Goal: Transaction & Acquisition: Book appointment/travel/reservation

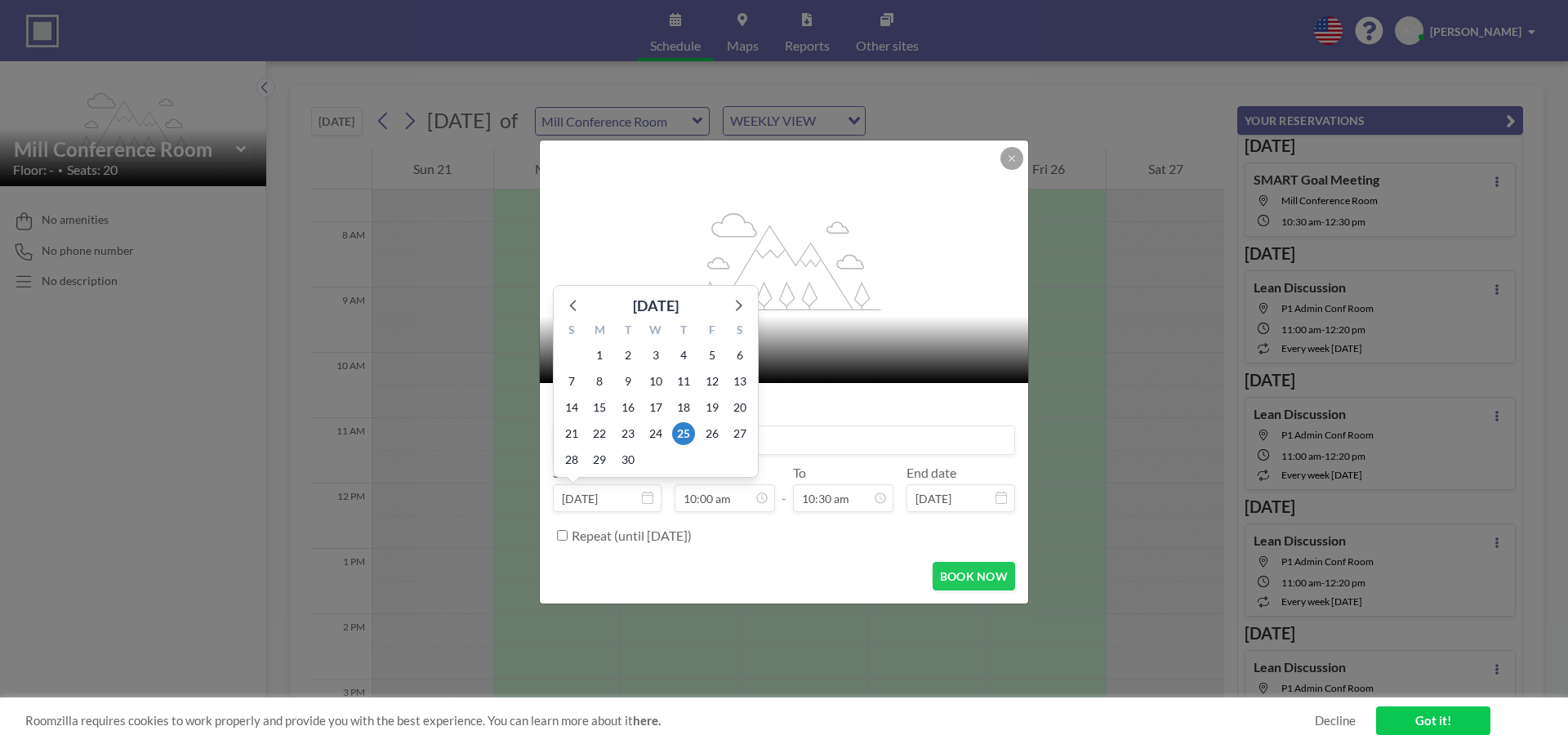
scroll to position [582, 0]
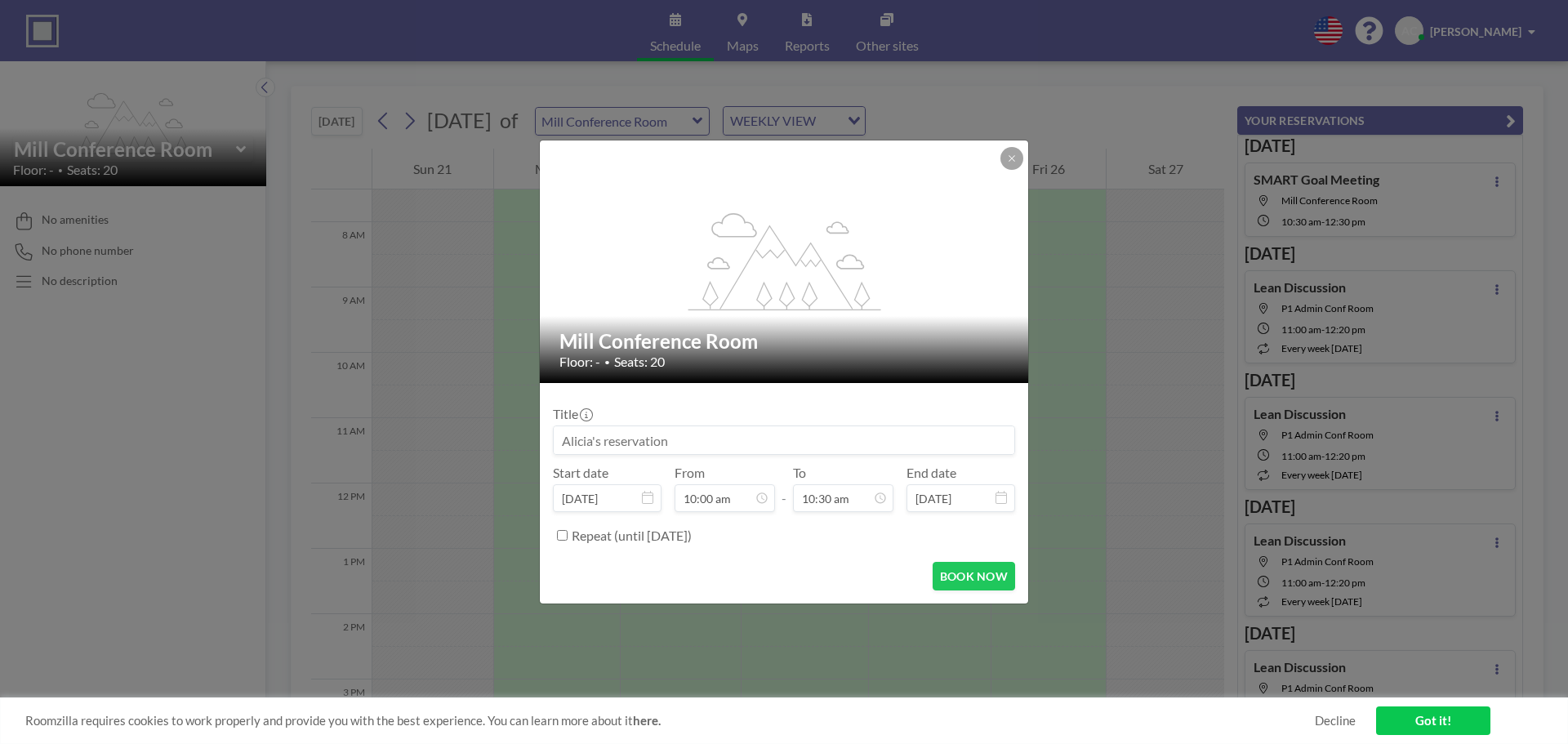
click at [645, 497] on icon at bounding box center [647, 497] width 12 height 13
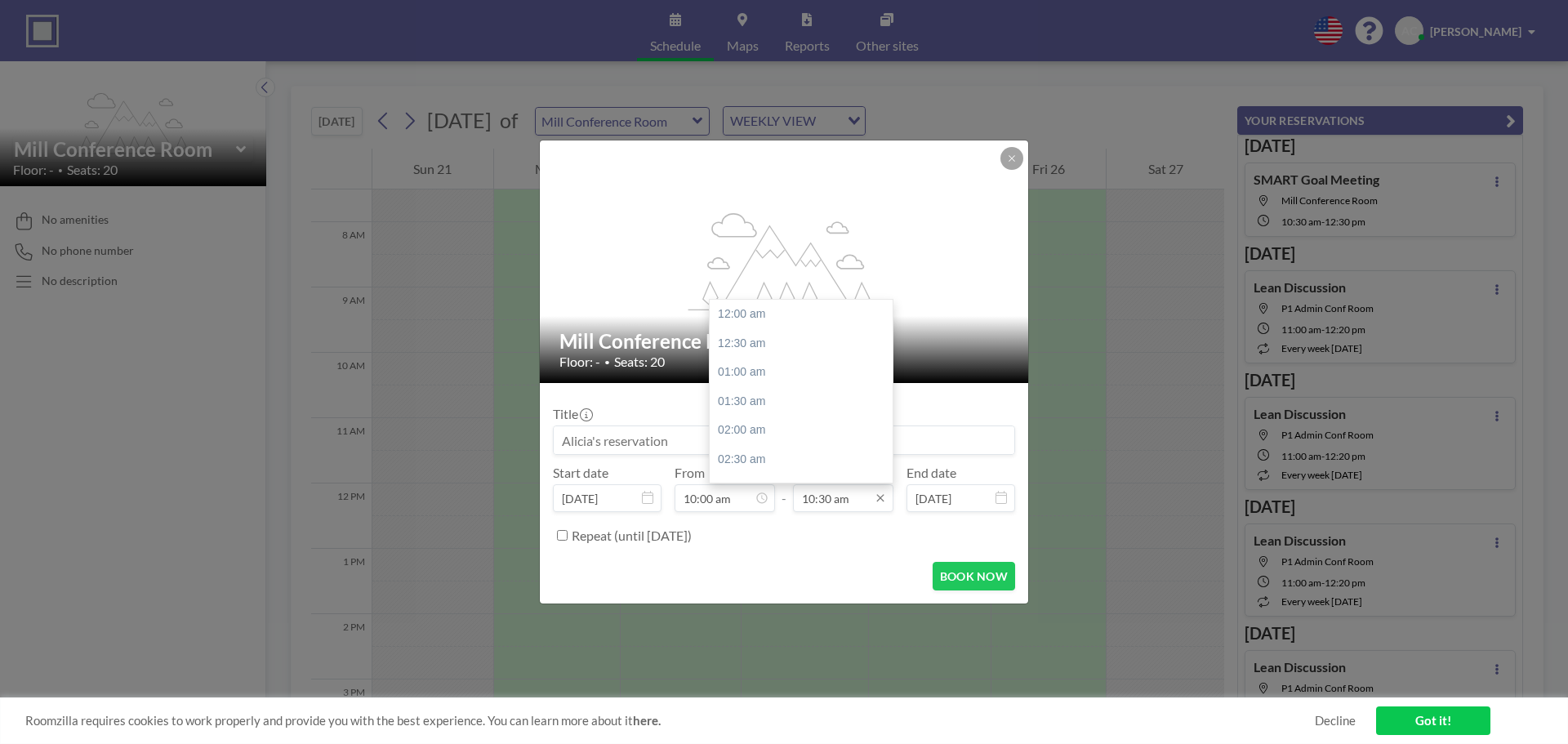
scroll to position [610, 0]
click at [832, 501] on input "10:30 am" at bounding box center [843, 497] width 100 height 27
click at [749, 349] on div "11:00 am" at bounding box center [806, 343] width 191 height 29
type input "11:00 am"
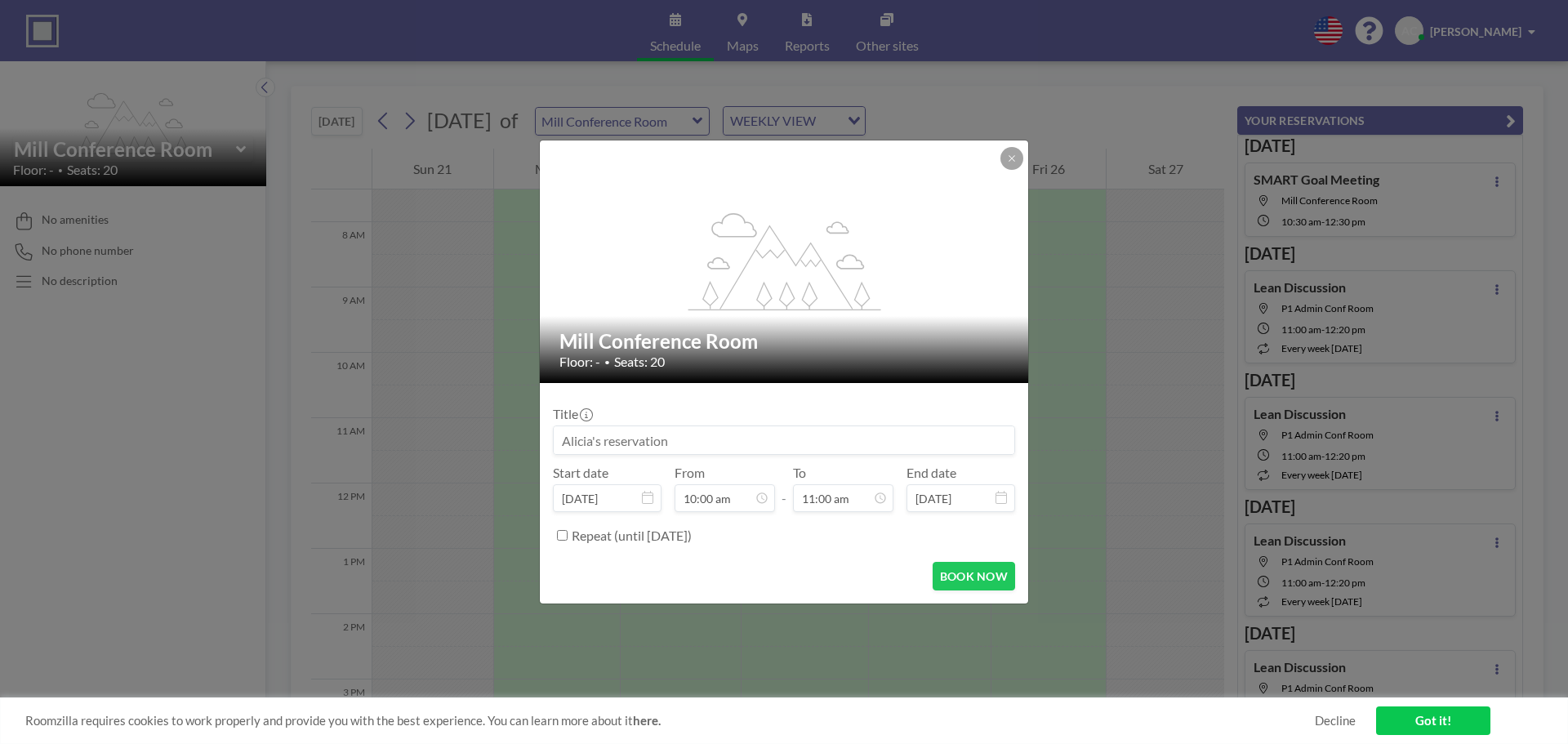
click at [663, 441] on input at bounding box center [784, 440] width 461 height 27
type input "Lean Progress Meeting"
click at [989, 580] on button "BOOK NOW" at bounding box center [973, 576] width 82 height 28
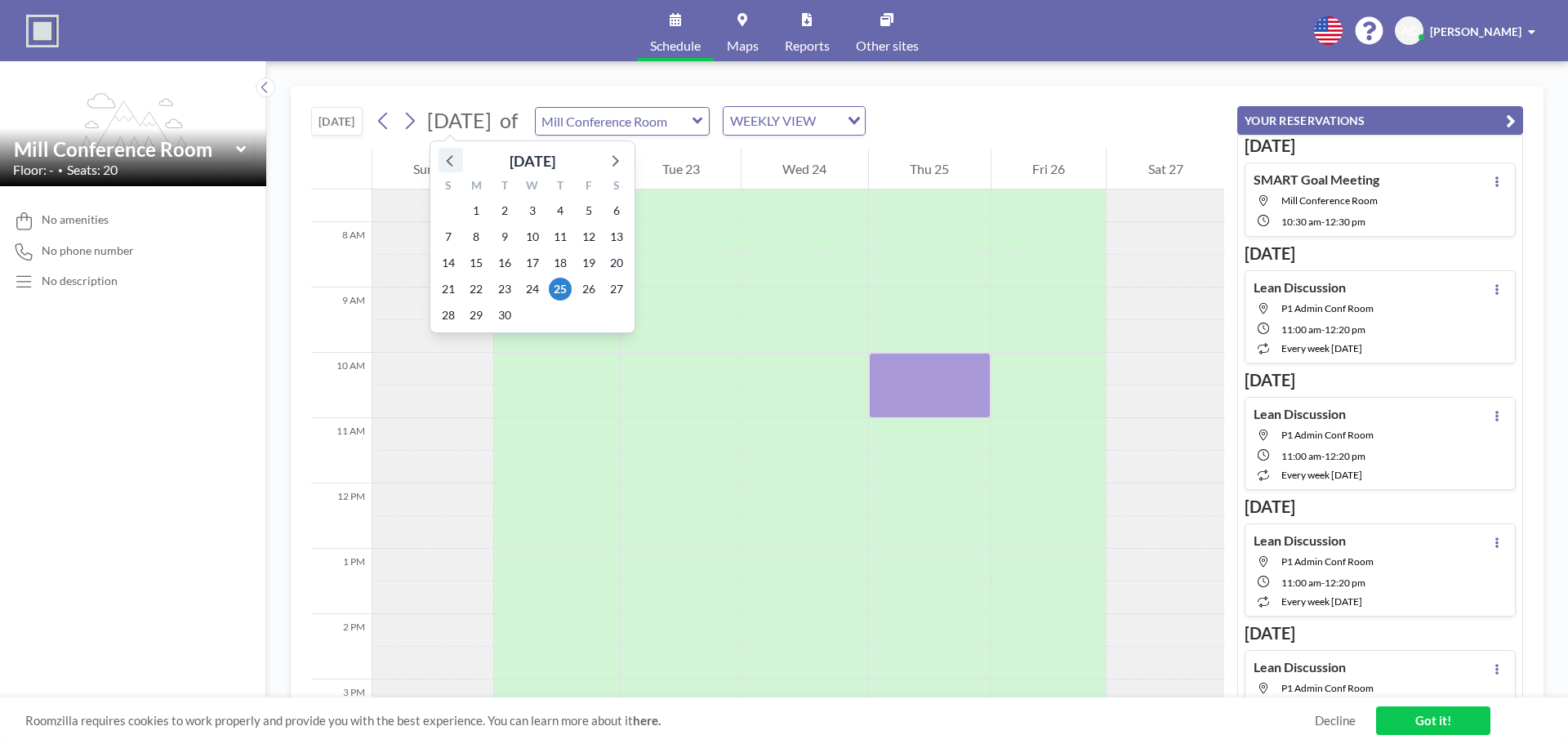
click at [450, 160] on icon at bounding box center [449, 161] width 6 height 12
click at [555, 310] on span "28" at bounding box center [560, 316] width 23 height 23
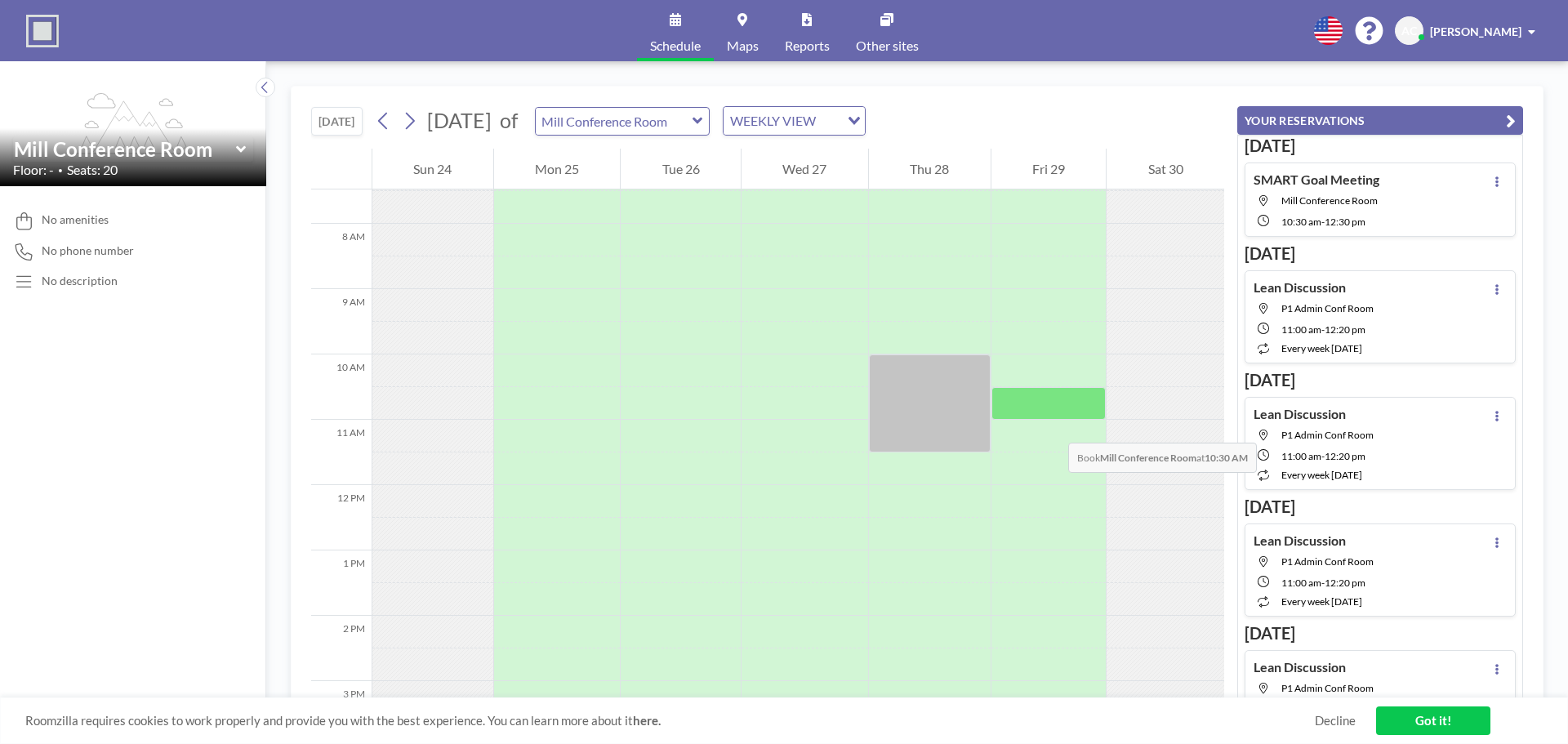
scroll to position [490, 0]
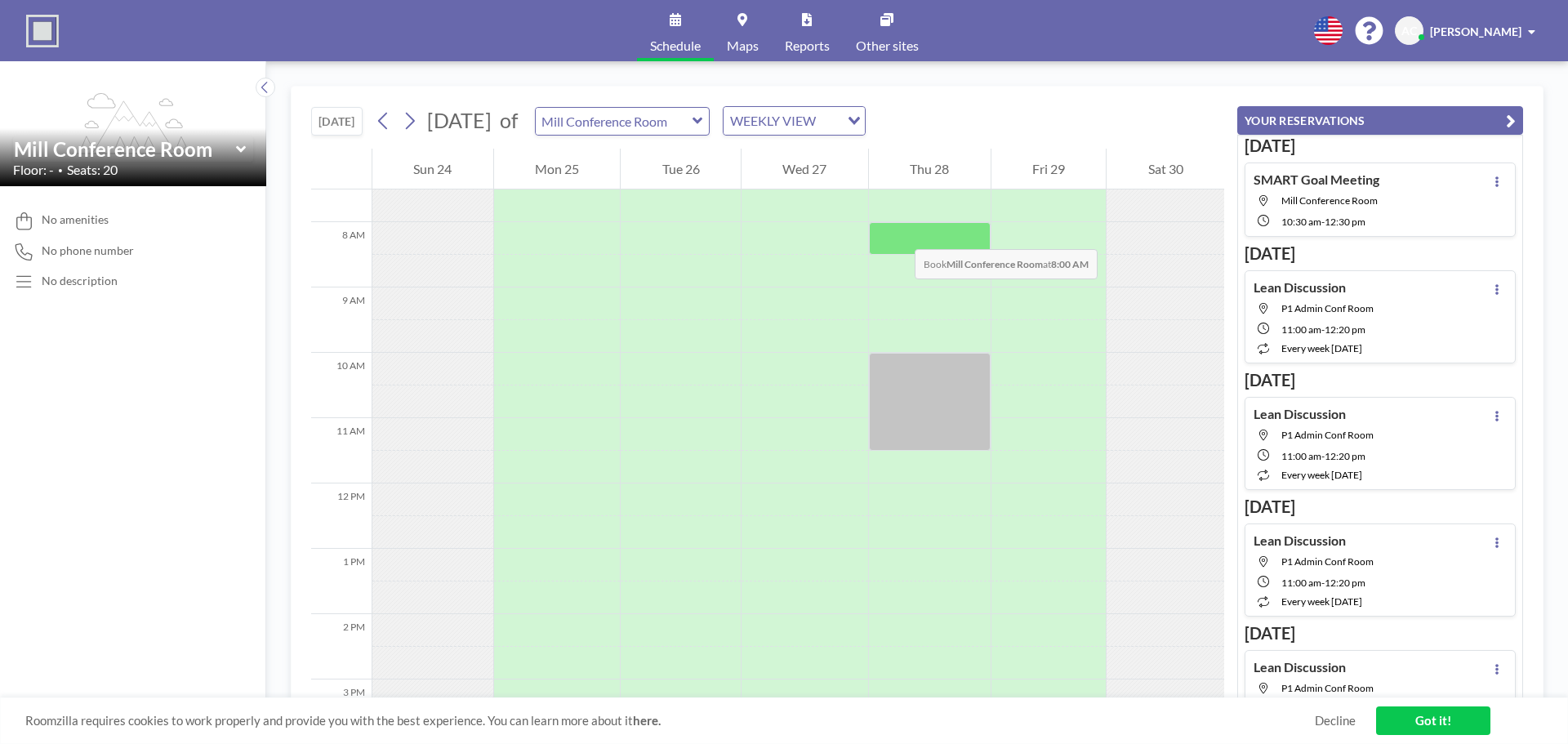
click at [899, 233] on div at bounding box center [929, 239] width 121 height 33
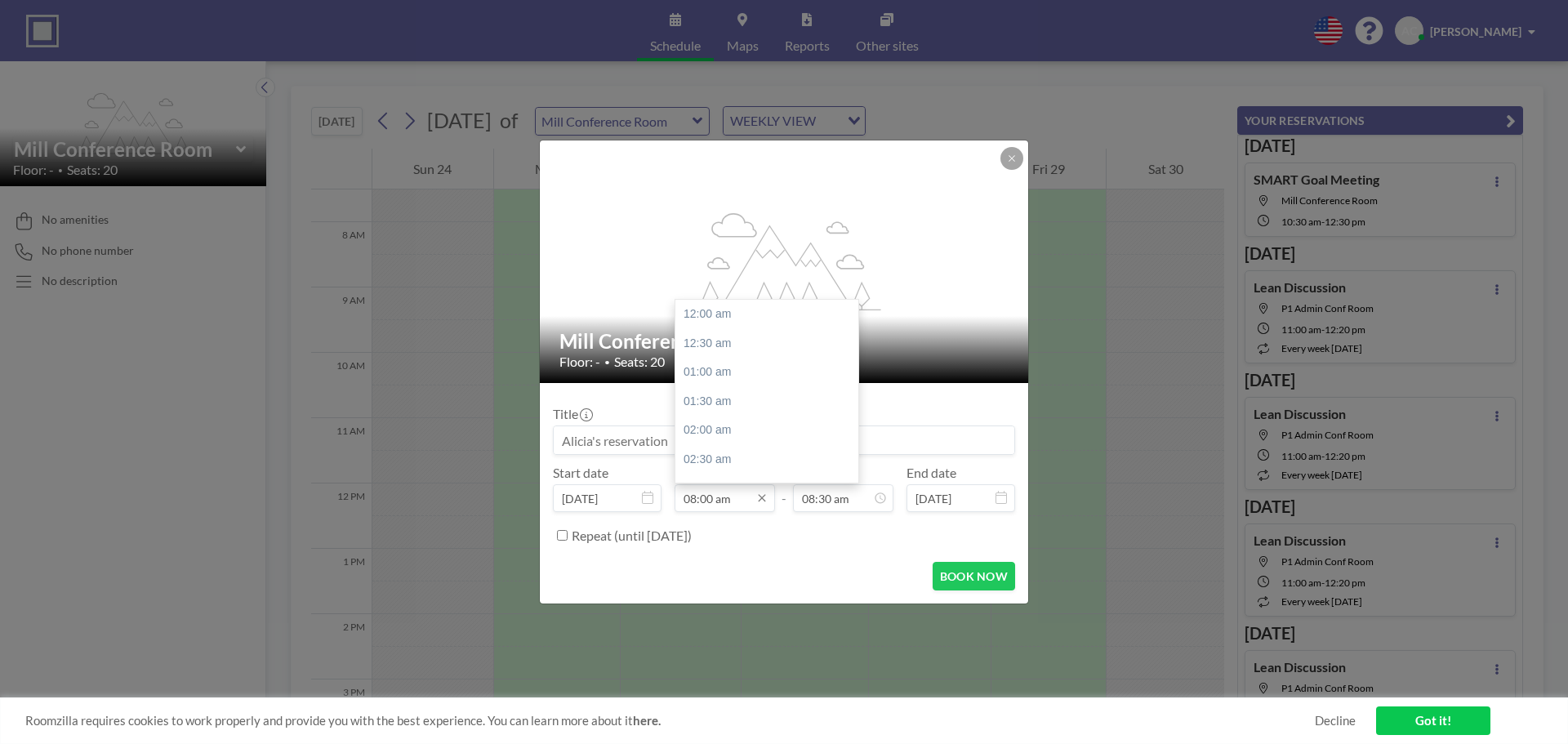
scroll to position [494, 0]
click at [729, 500] on input "08:00 am" at bounding box center [724, 497] width 100 height 27
click at [722, 340] on div "08:30 am" at bounding box center [771, 342] width 191 height 29
type input "08:30 am"
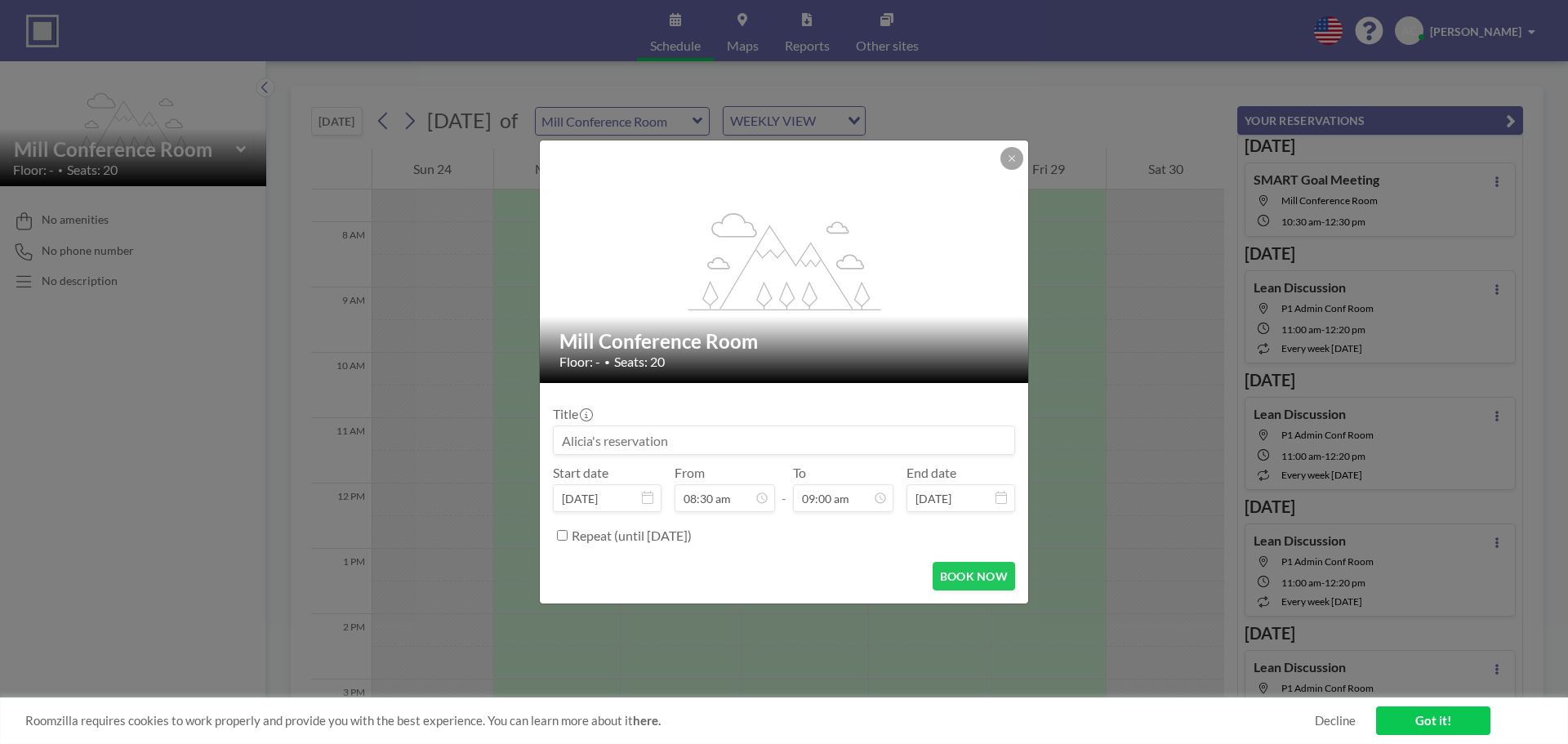
scroll to position [524, 0]
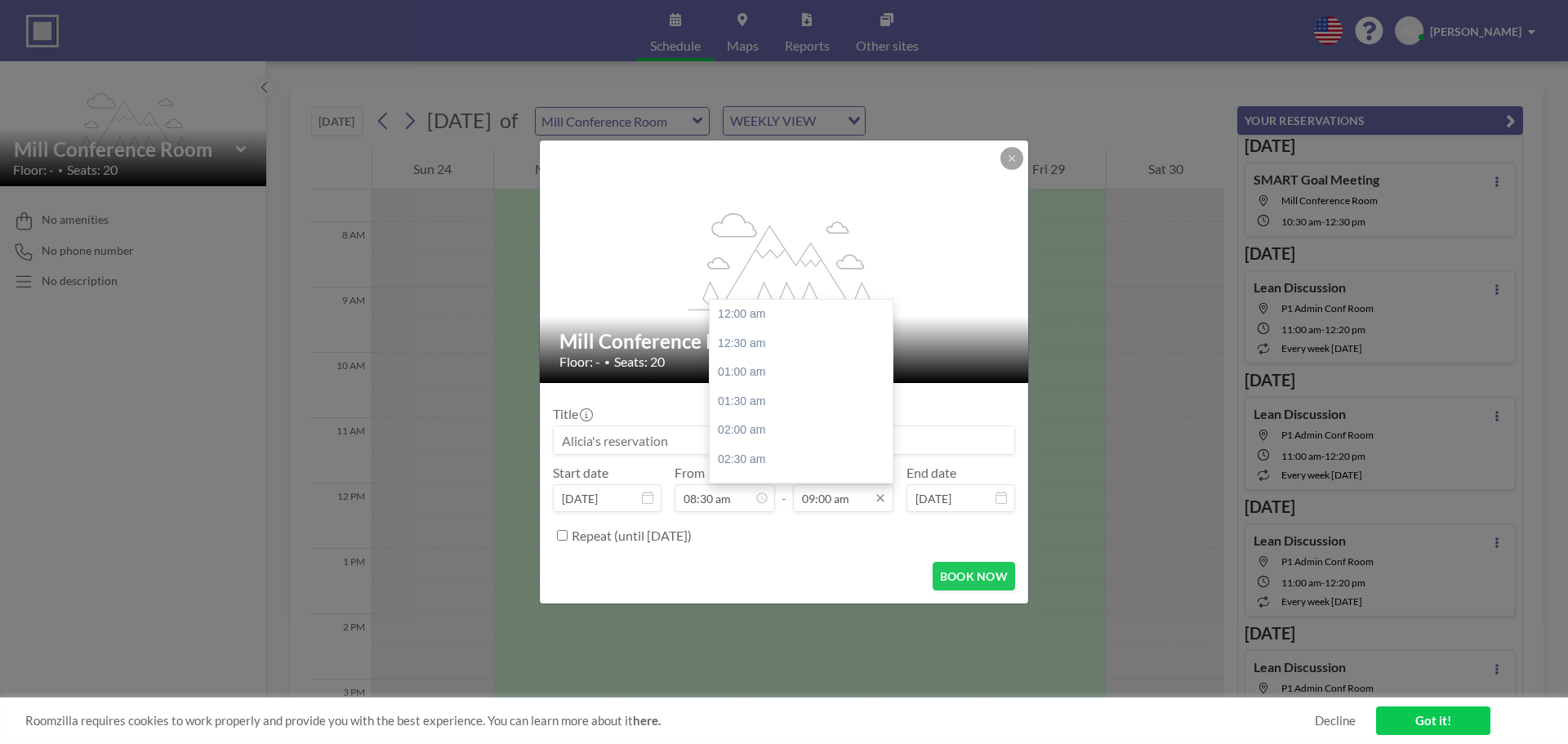
click at [840, 502] on input "09:00 am" at bounding box center [843, 497] width 100 height 27
click at [764, 341] on div "09:30 am" at bounding box center [806, 342] width 191 height 29
type input "09:30 am"
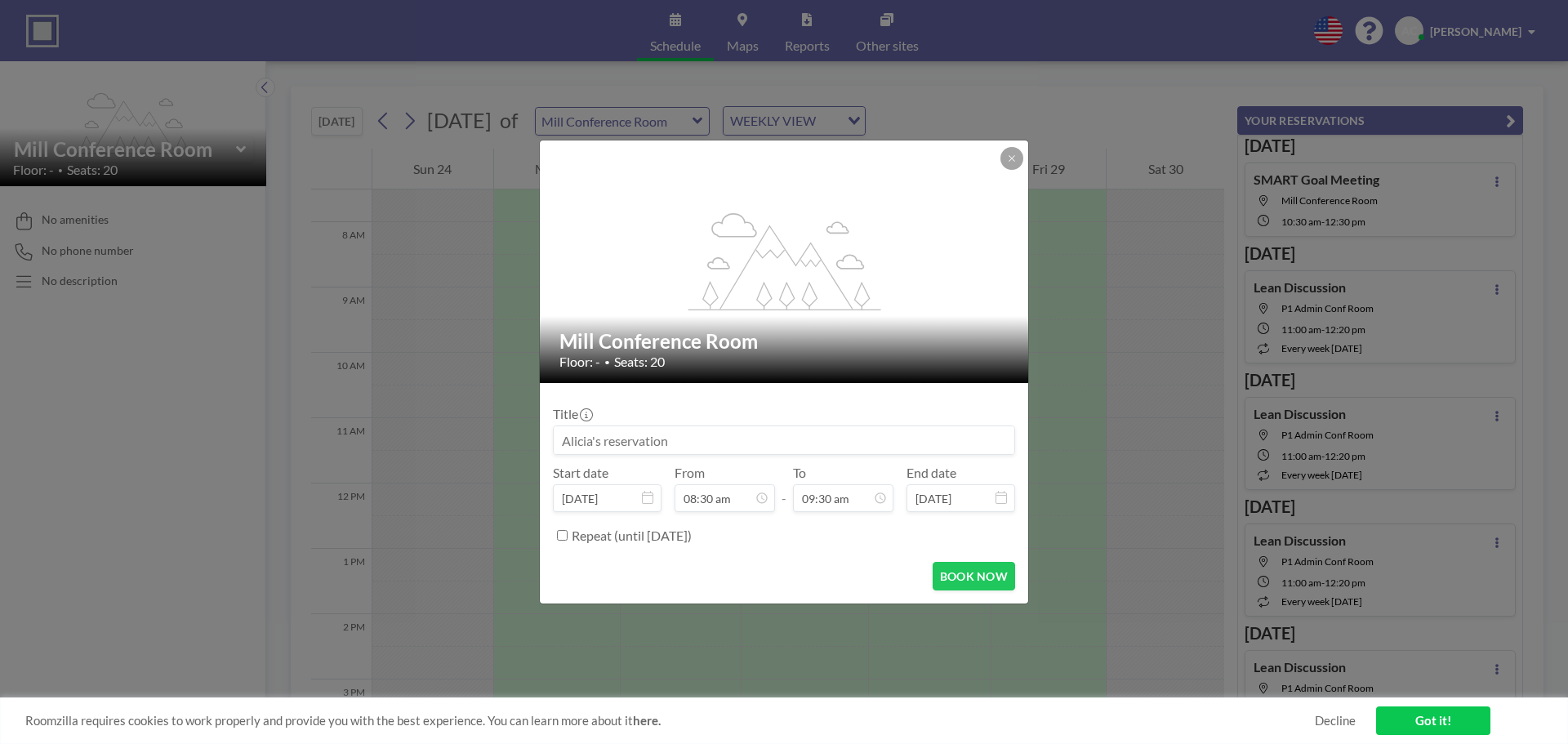
click at [614, 441] on input at bounding box center [784, 440] width 461 height 27
type input "Lean Progress Meeting"
click at [991, 581] on button "BOOK NOW" at bounding box center [973, 576] width 82 height 28
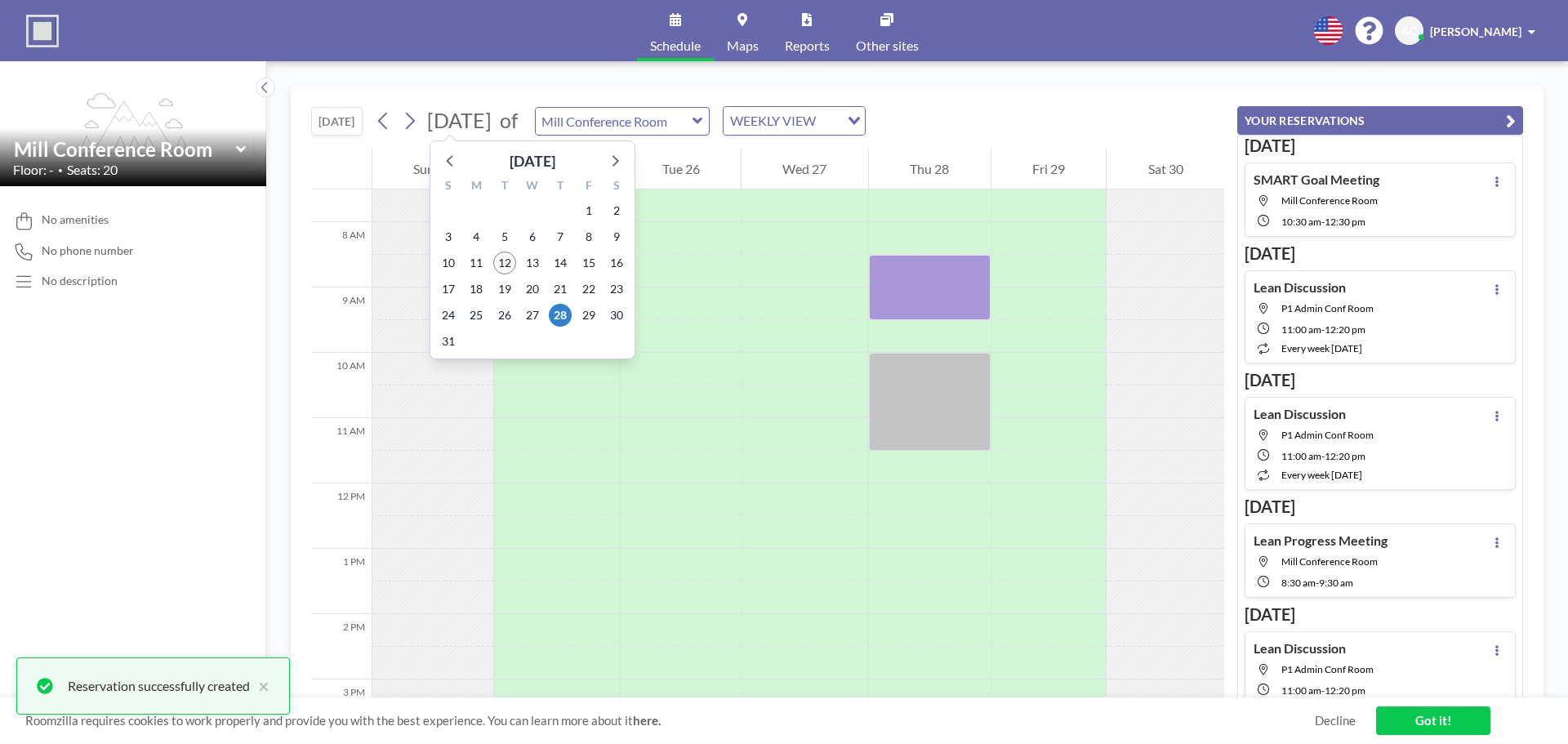
click at [473, 129] on span "[DATE]" at bounding box center [459, 121] width 65 height 25
click at [612, 162] on icon at bounding box center [614, 161] width 21 height 21
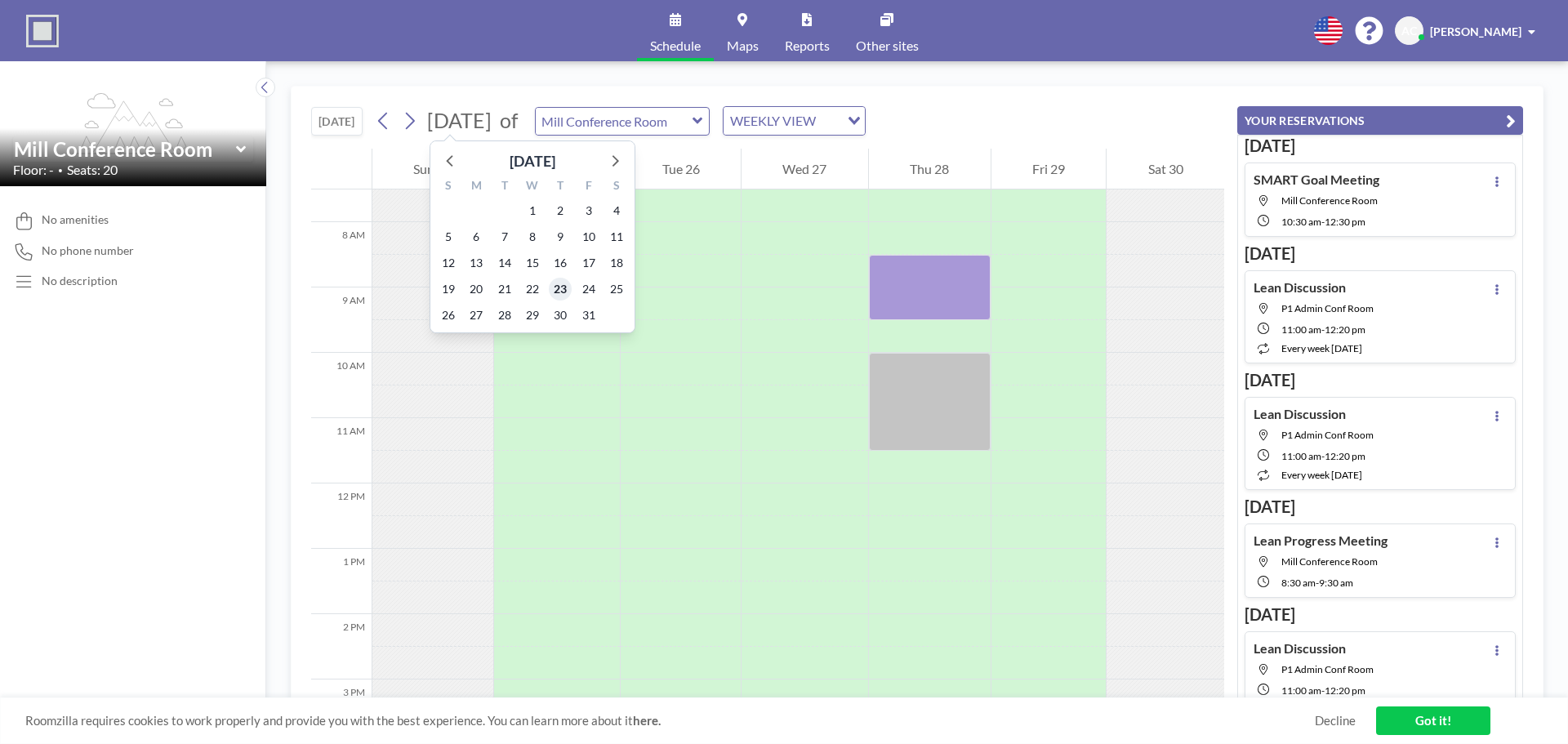
click at [557, 286] on span "23" at bounding box center [560, 289] width 23 height 23
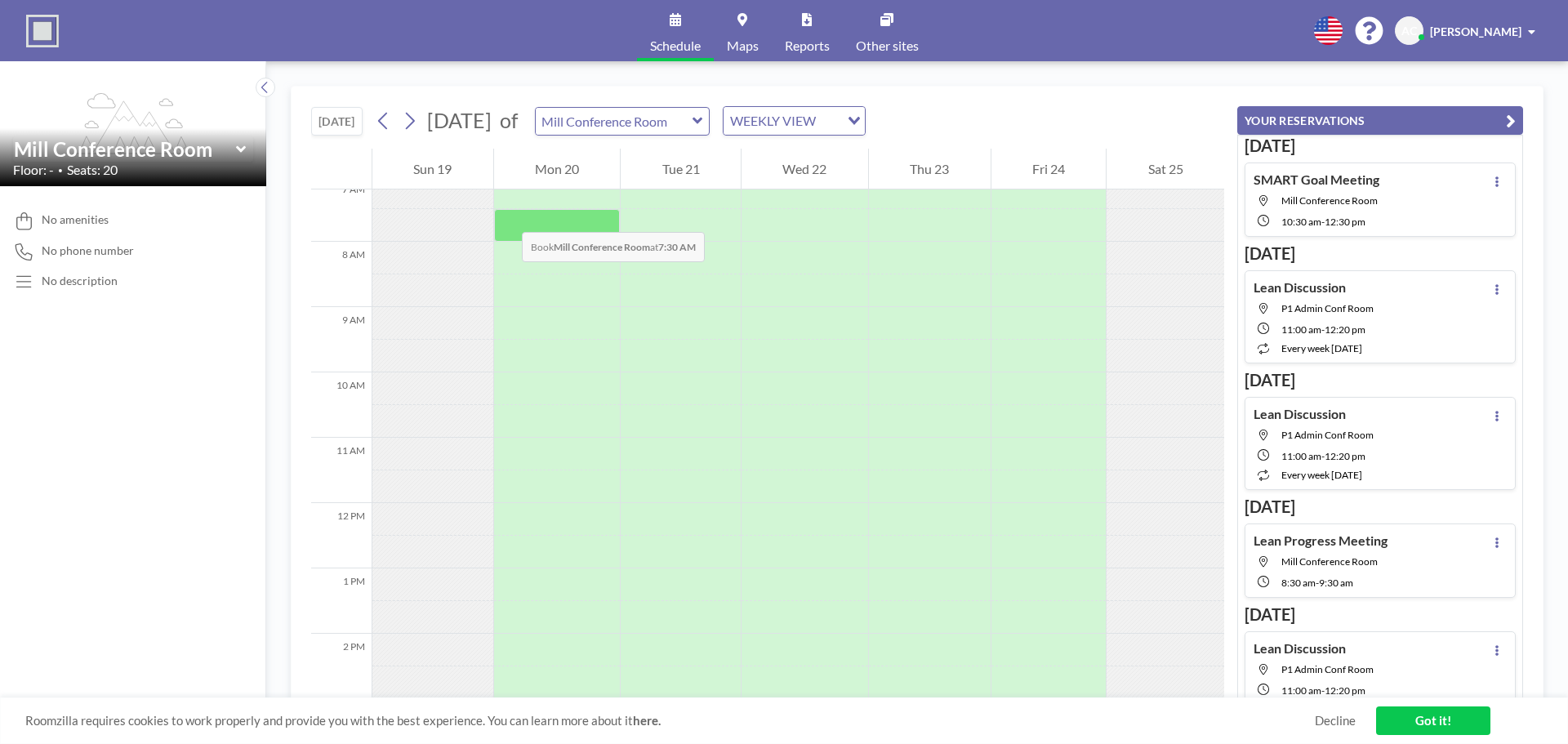
scroll to position [490, 0]
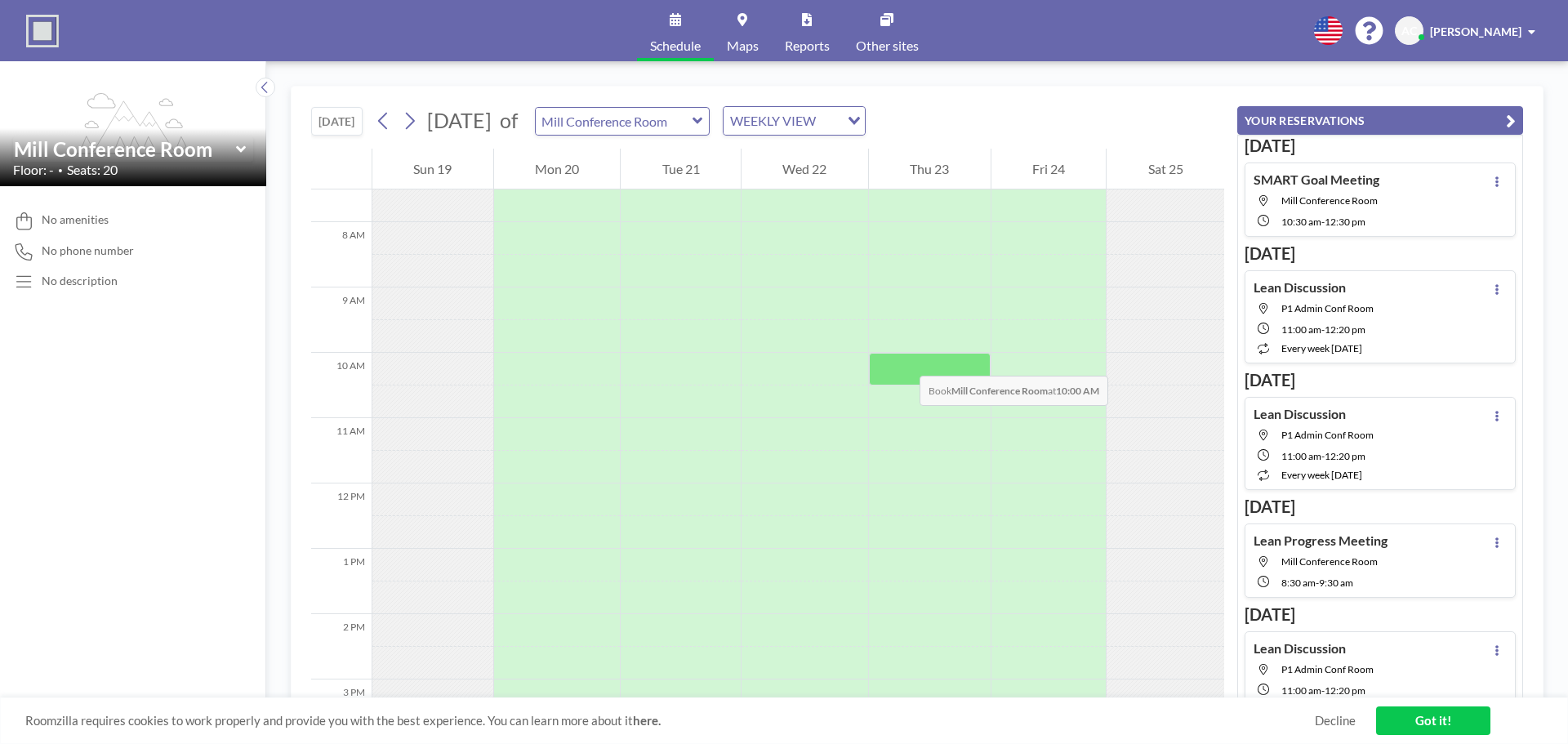
click at [903, 359] on div at bounding box center [929, 369] width 121 height 33
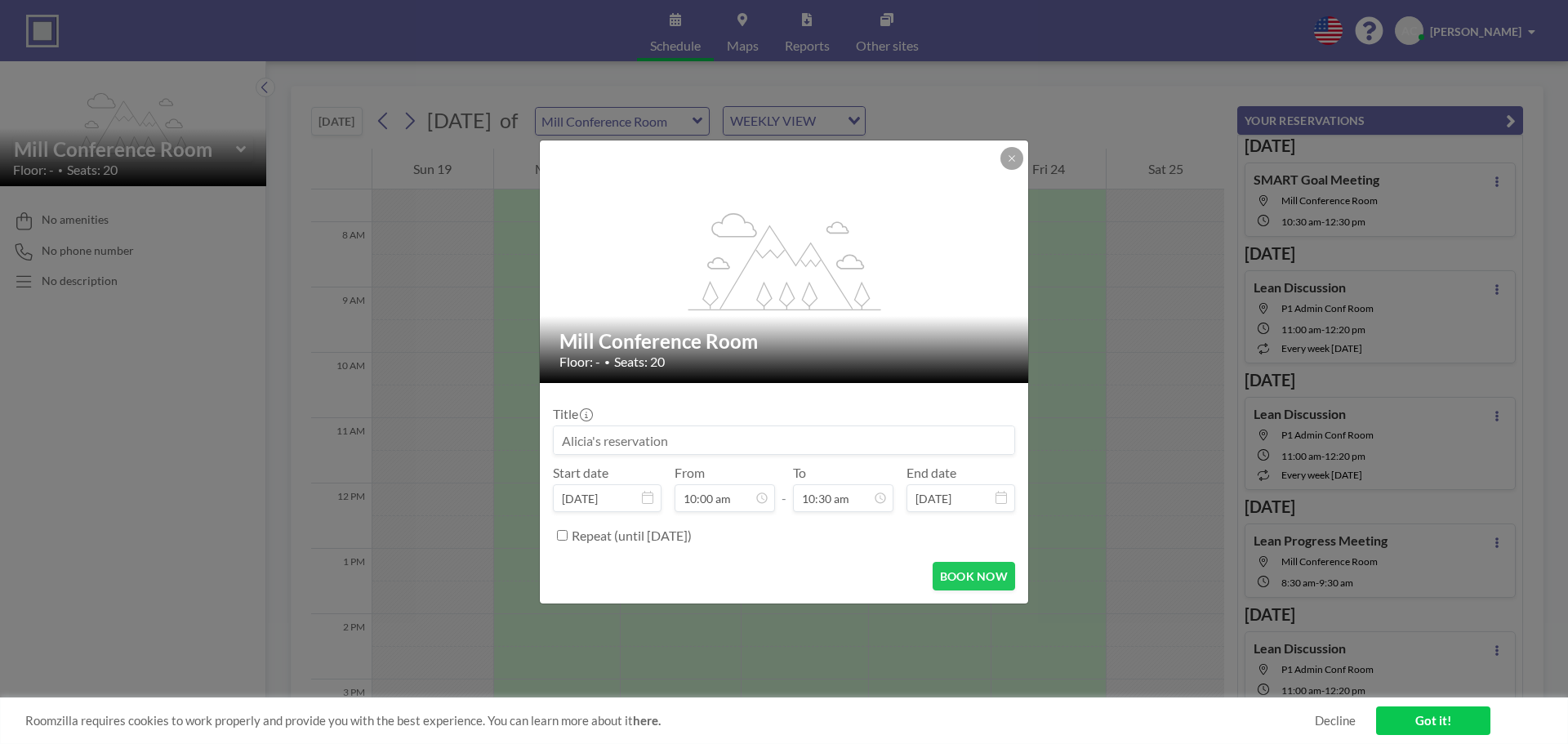
click at [903, 359] on div "Floor: - • Seats: 20" at bounding box center [784, 362] width 451 height 16
click at [663, 446] on input at bounding box center [784, 440] width 461 height 27
type input "Lean Progress Meeting"
click at [822, 494] on input "10:30 am" at bounding box center [843, 497] width 100 height 27
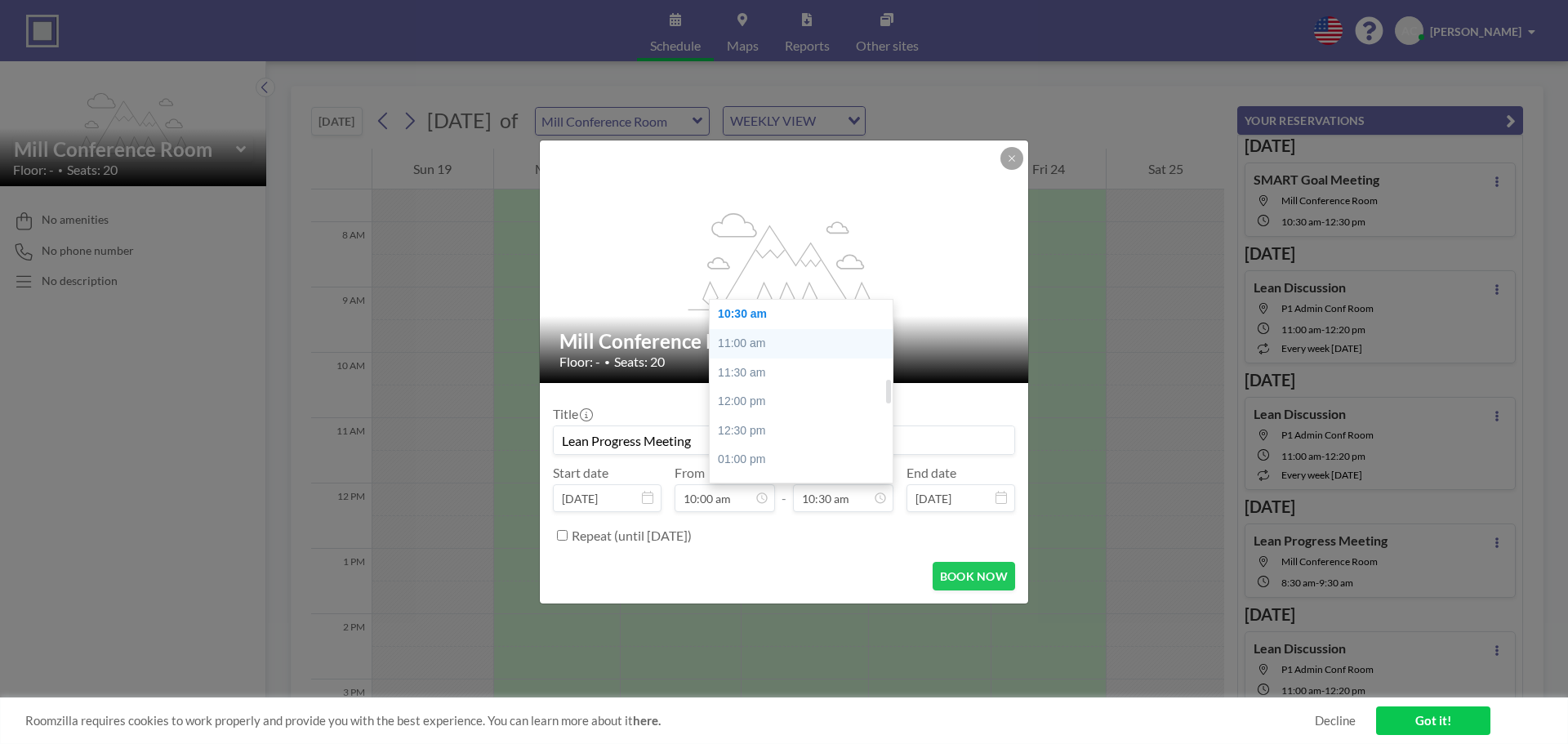
click at [761, 341] on div "11:00 am" at bounding box center [806, 343] width 191 height 29
type input "11:00 am"
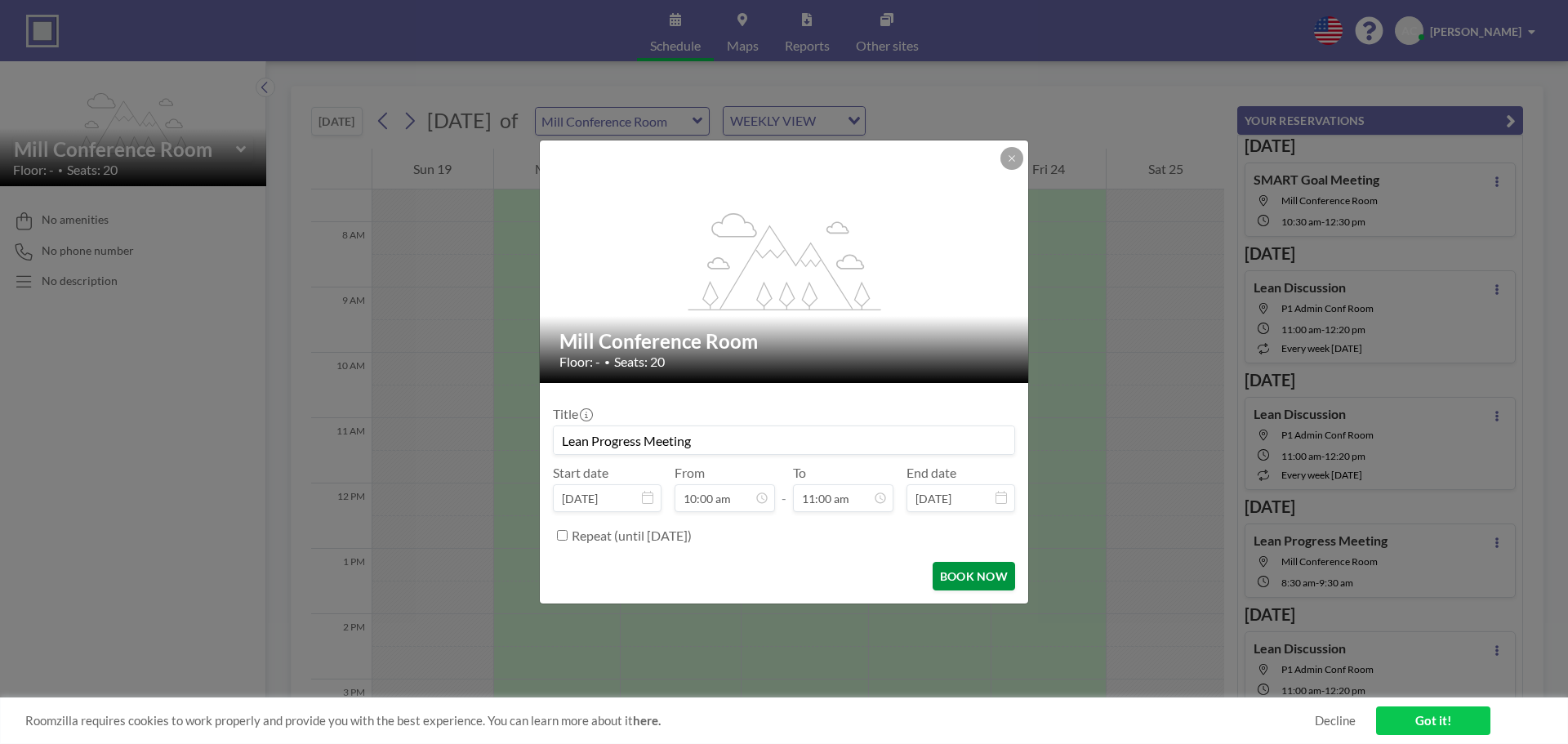
scroll to position [639, 0]
click at [979, 574] on button "BOOK NOW" at bounding box center [973, 576] width 82 height 28
